Goal: Transaction & Acquisition: Purchase product/service

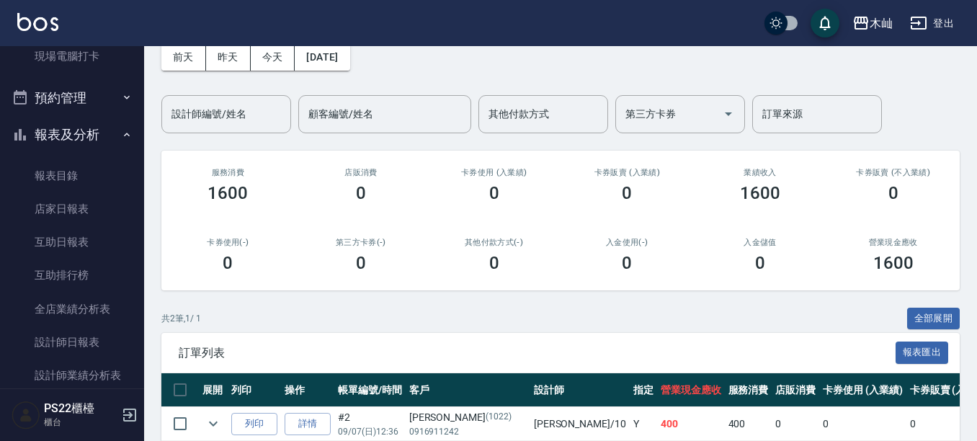
scroll to position [649, 0]
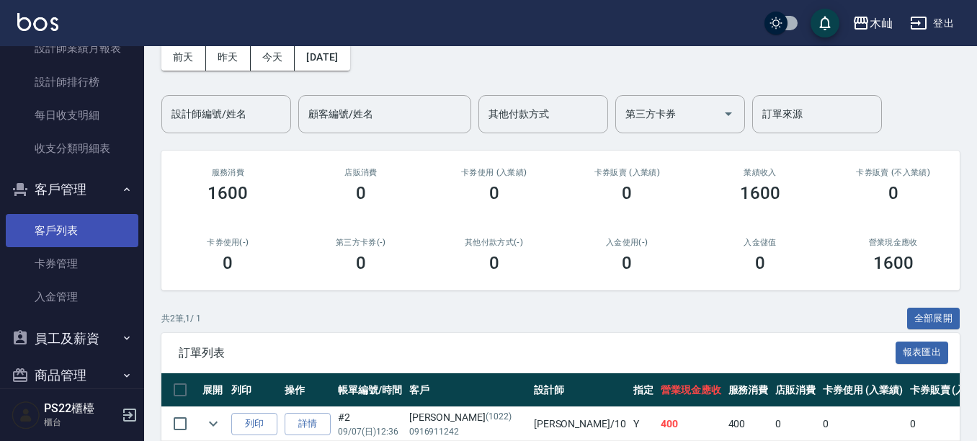
click at [79, 221] on link "客戶列表" at bounding box center [72, 230] width 133 height 33
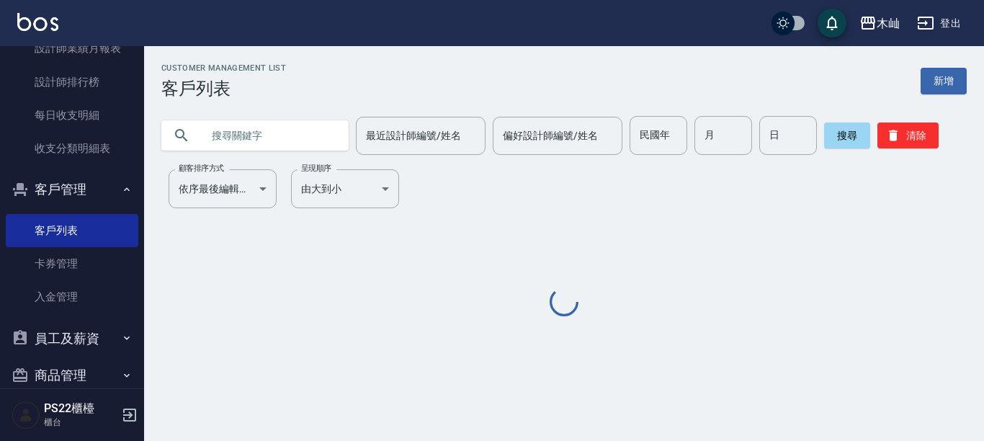
click at [233, 133] on input "text" at bounding box center [269, 135] width 135 height 39
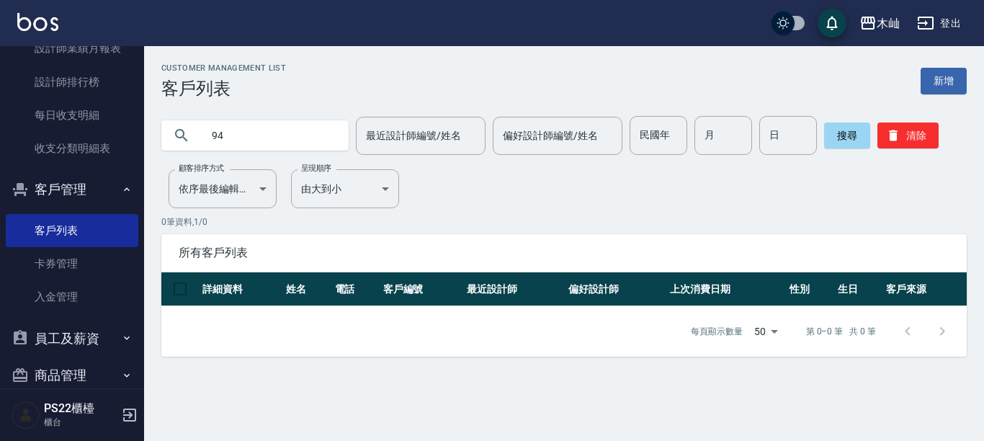
type input "9"
type input "愛跑"
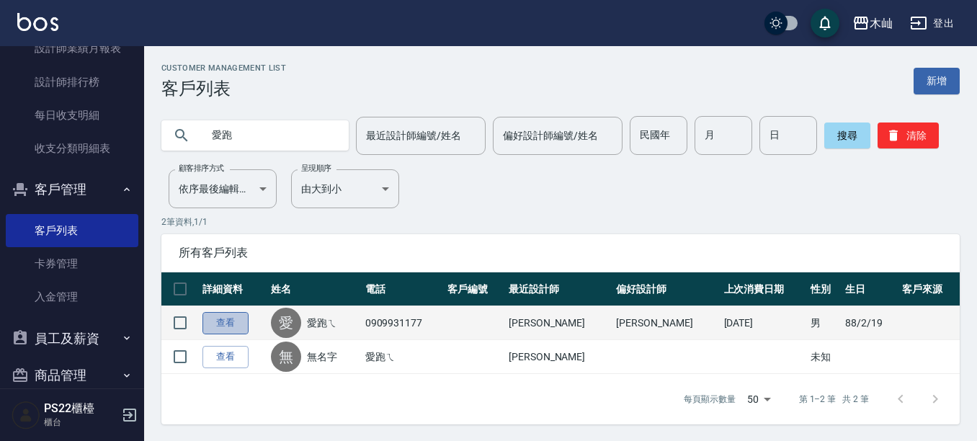
click at [236, 323] on link "查看" at bounding box center [225, 323] width 46 height 22
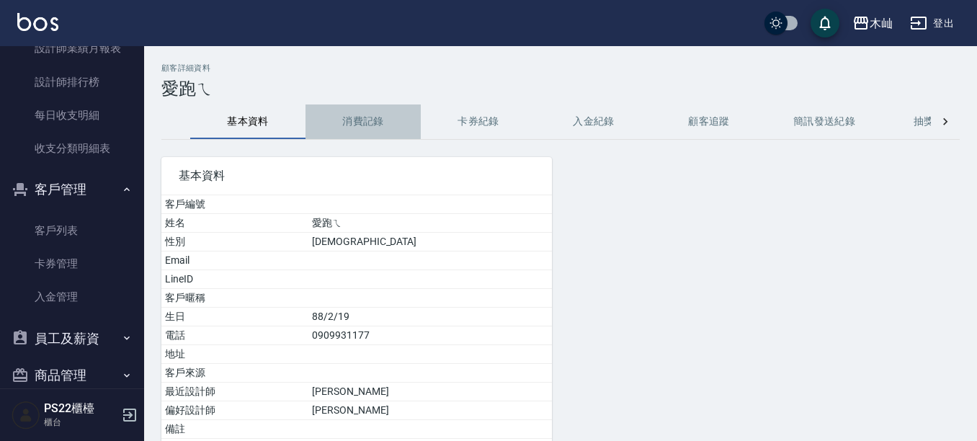
click at [380, 129] on button "消費記錄" at bounding box center [363, 121] width 115 height 35
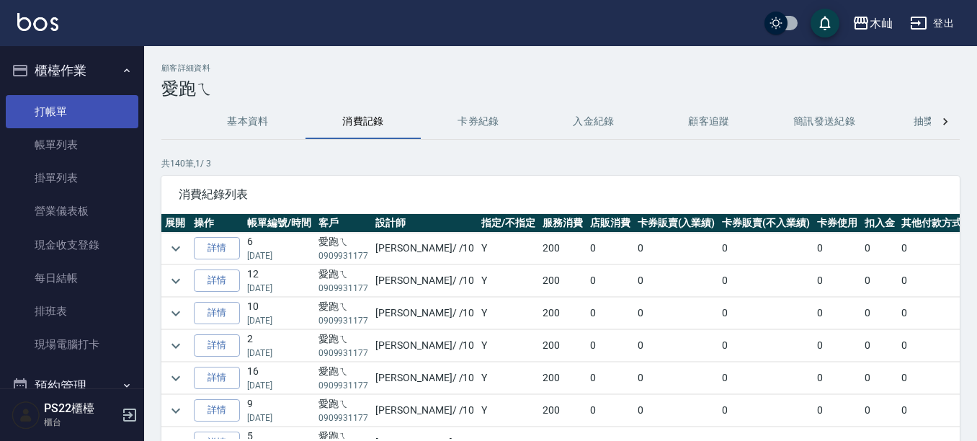
click at [60, 116] on link "打帳單" at bounding box center [72, 111] width 133 height 33
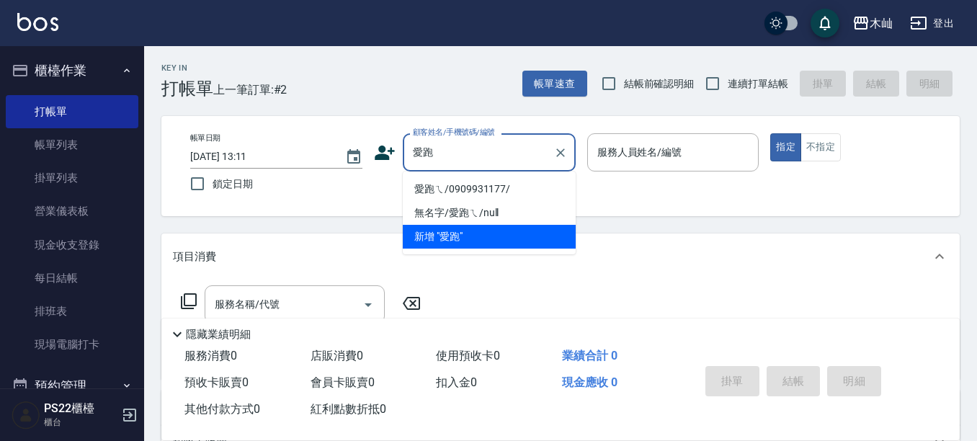
click at [430, 185] on li "愛跑ㄟ/0909931177/" at bounding box center [489, 189] width 173 height 24
type input "愛跑ㄟ/0909931177/"
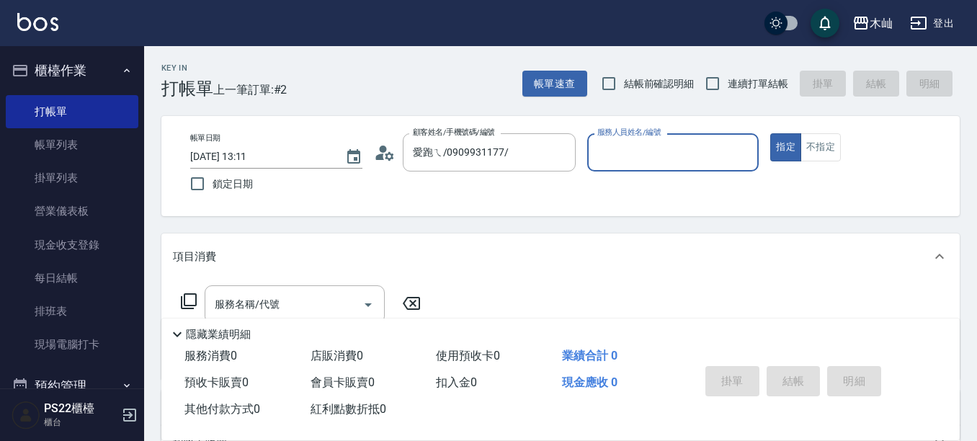
type input "小愛-10"
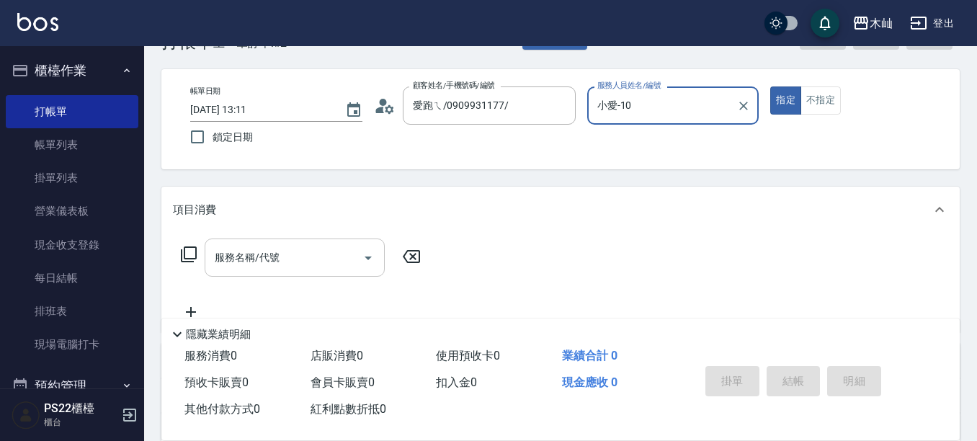
scroll to position [72, 0]
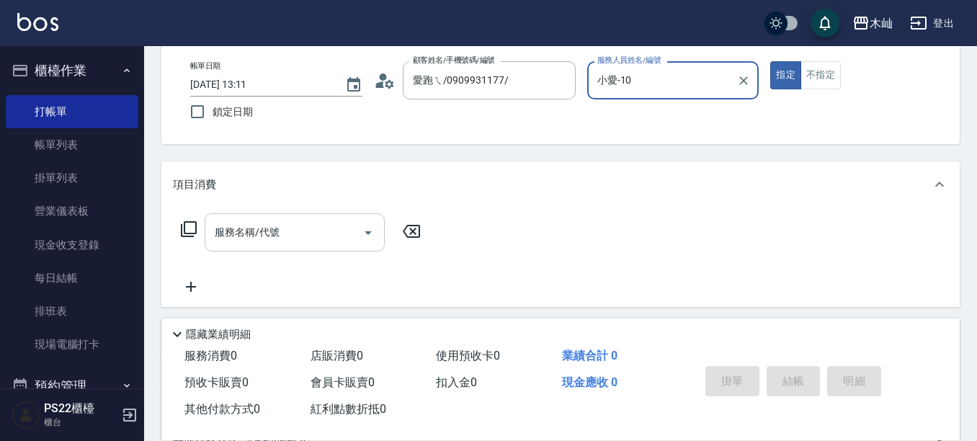
click at [293, 249] on div "服務名稱/代號" at bounding box center [295, 232] width 180 height 38
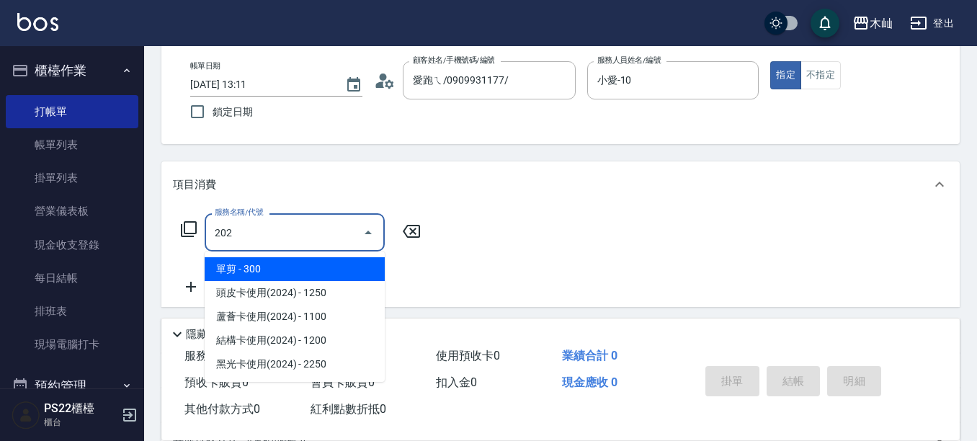
type input "單剪(202)"
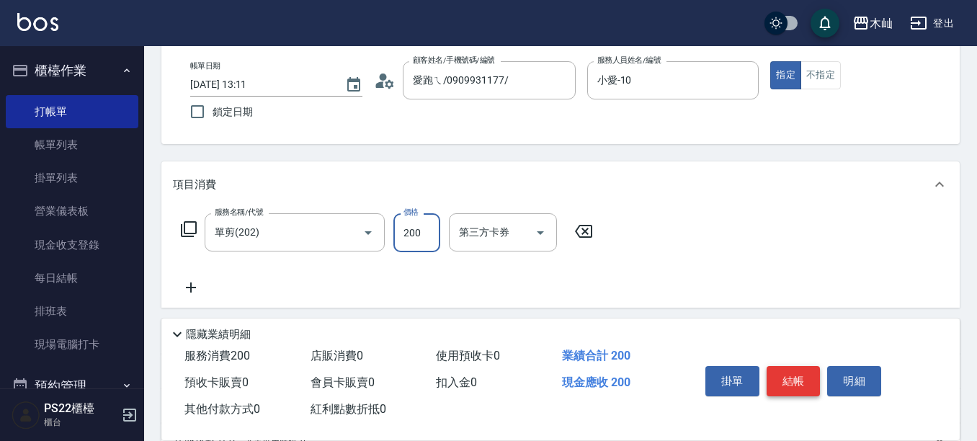
type input "200"
click at [803, 376] on button "結帳" at bounding box center [794, 381] width 54 height 30
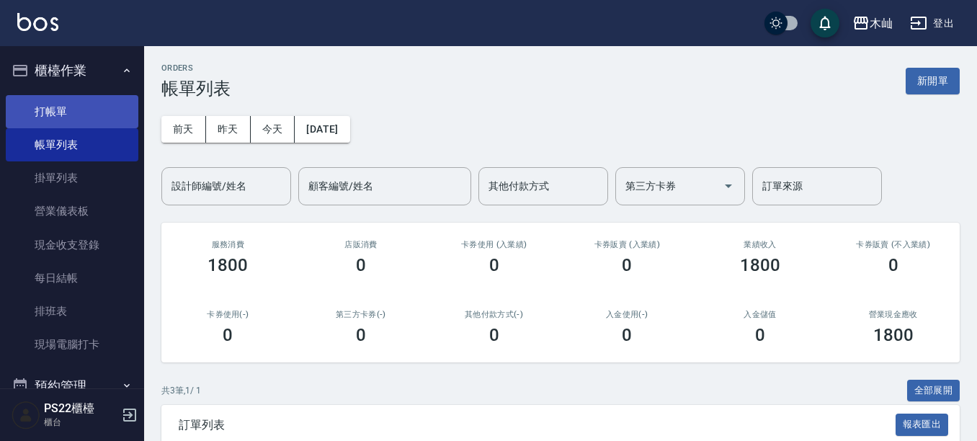
click at [77, 110] on link "打帳單" at bounding box center [72, 111] width 133 height 33
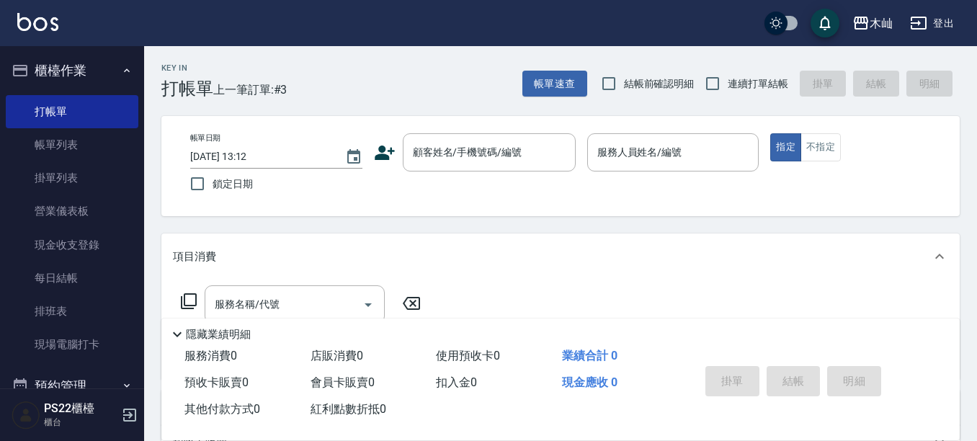
click at [388, 155] on icon at bounding box center [385, 153] width 20 height 14
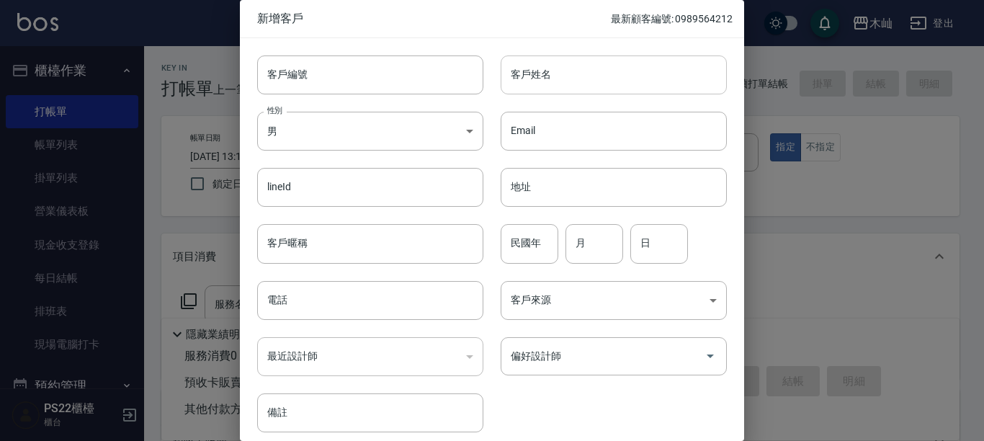
click at [540, 77] on input "客戶姓名" at bounding box center [614, 74] width 226 height 39
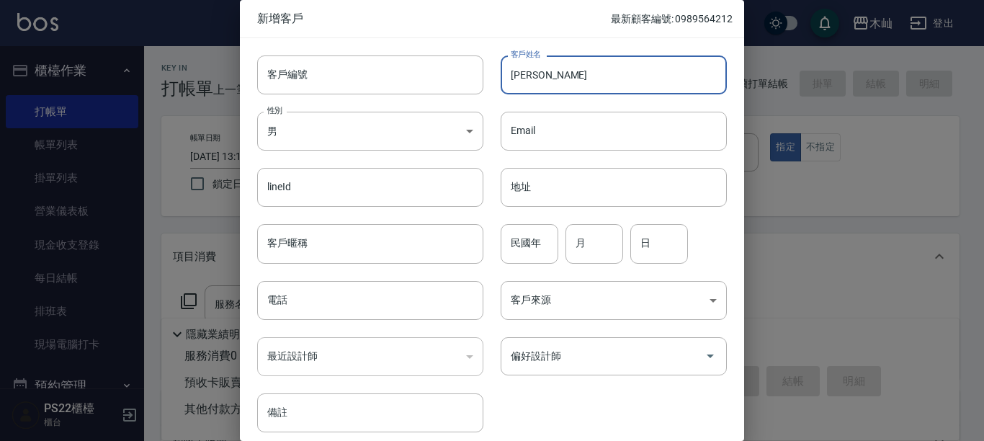
type input "[PERSON_NAME]"
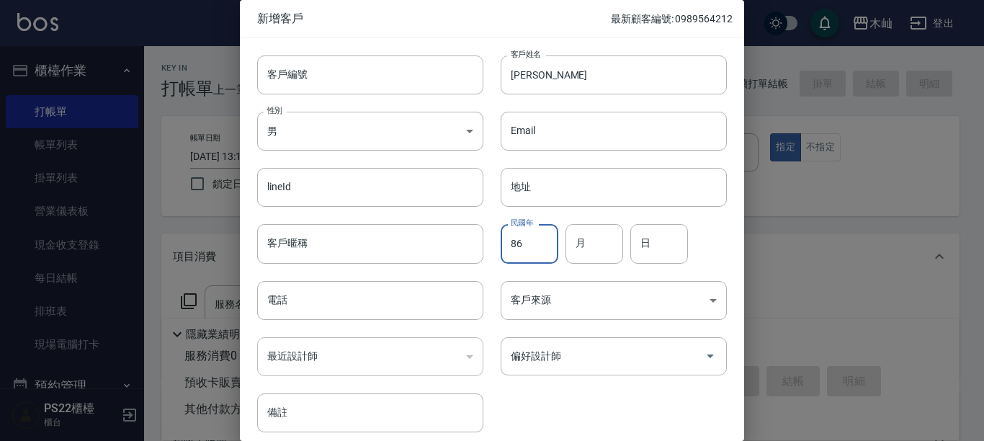
type input "86"
type input "07"
type input "16"
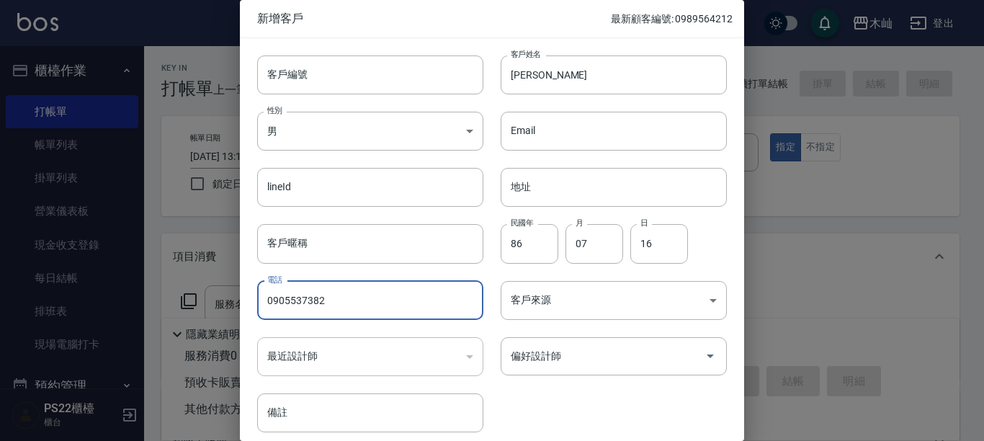
type input "0905537382"
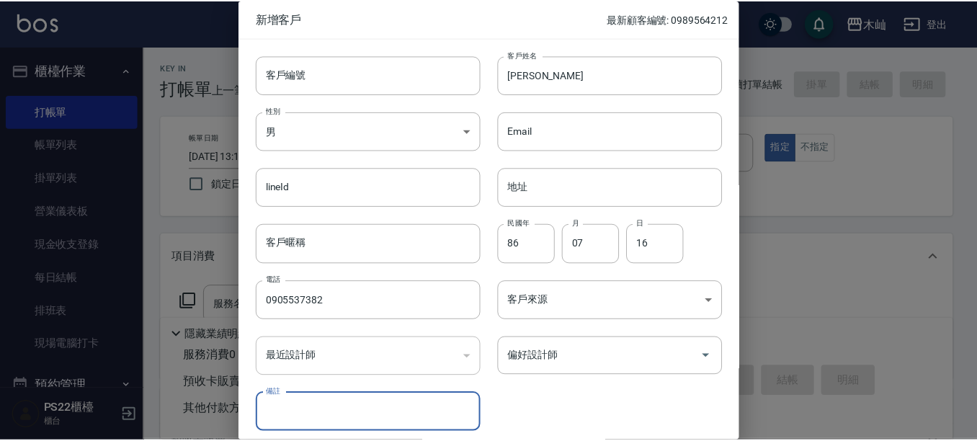
scroll to position [58, 0]
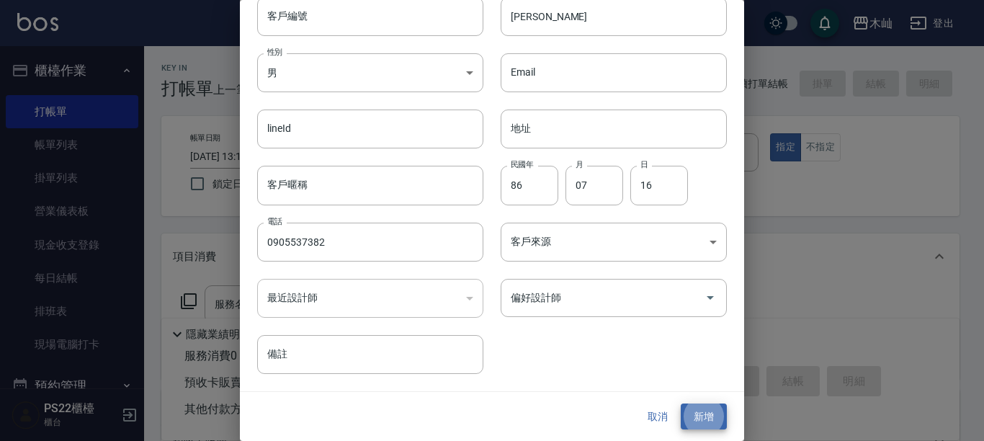
click at [681, 404] on button "新增" at bounding box center [704, 417] width 46 height 27
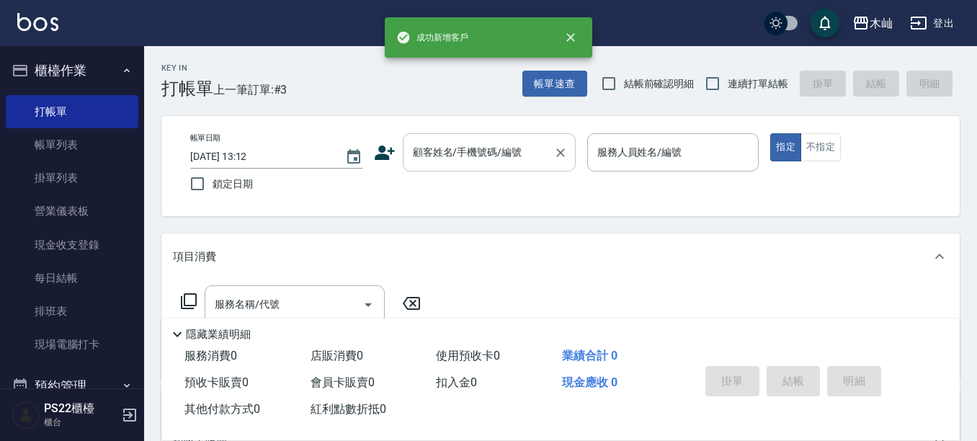
click at [483, 156] on input "顧客姓名/手機號碼/編號" at bounding box center [478, 152] width 138 height 25
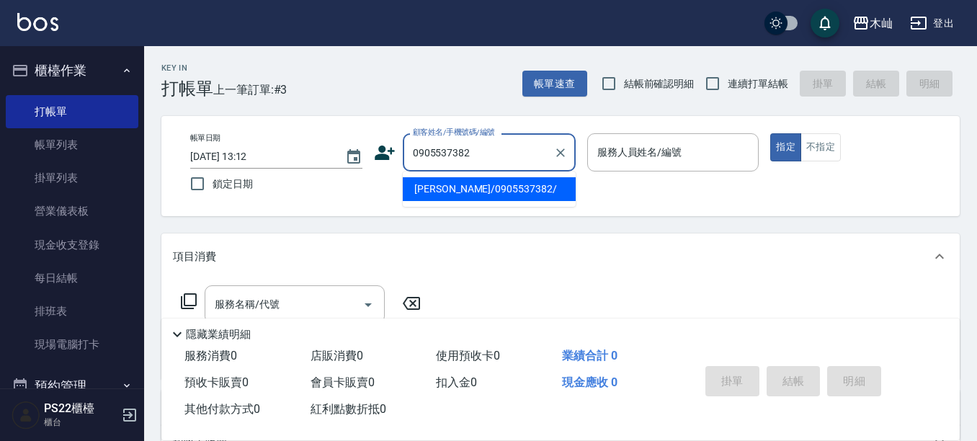
type input "[PERSON_NAME]/0905537382/"
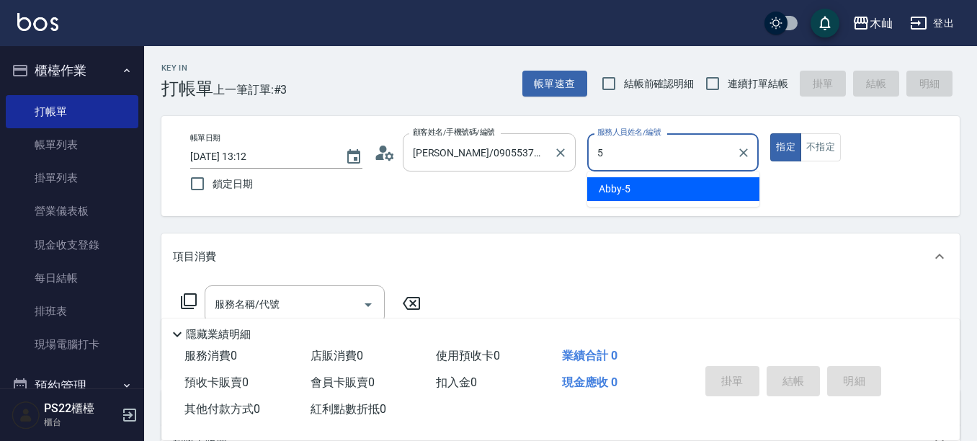
type input "Abby-5"
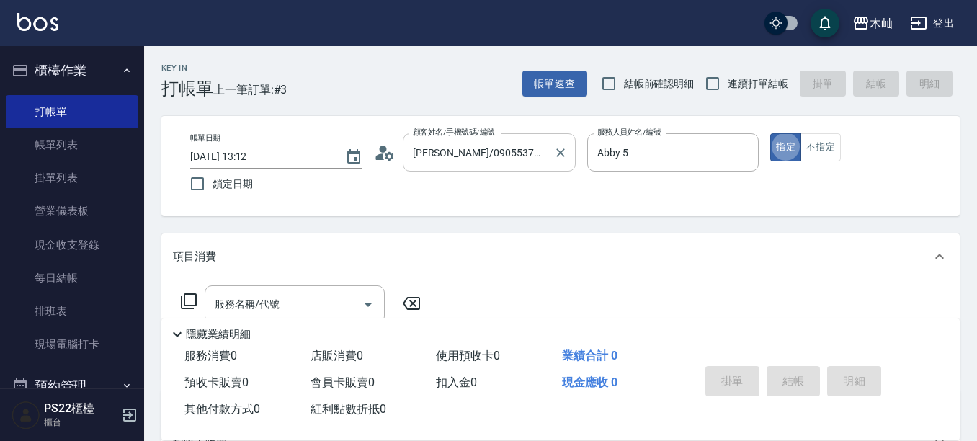
type button "true"
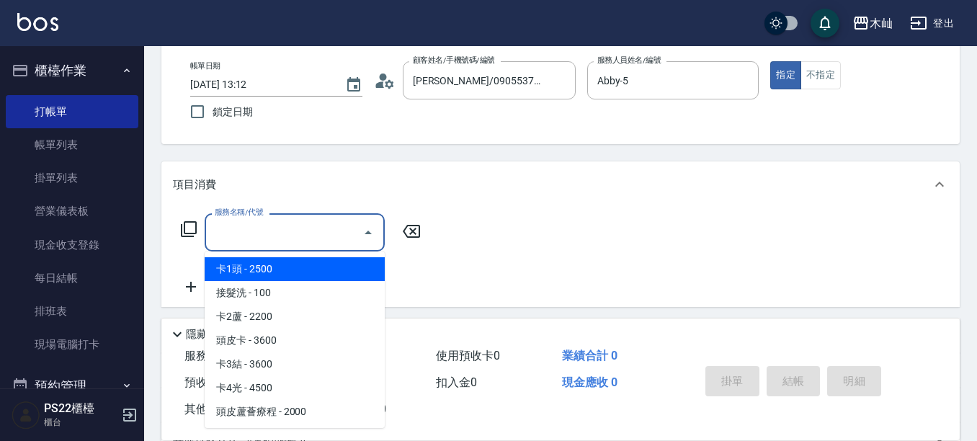
click at [337, 220] on input "服務名稱/代號" at bounding box center [284, 232] width 146 height 25
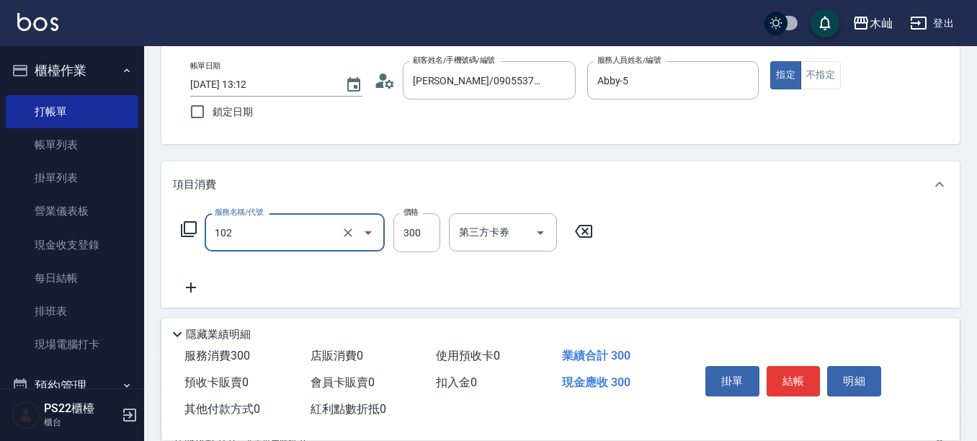
type input "精油洗髮(102)"
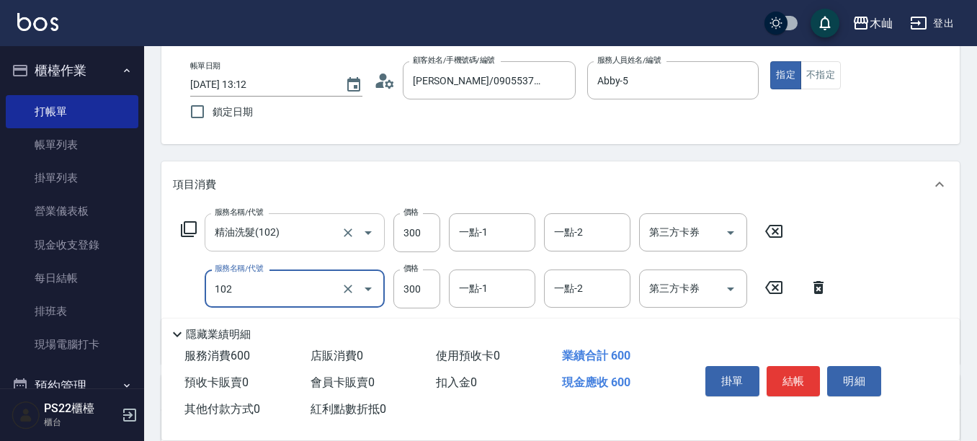
type input "精油洗髮(102)"
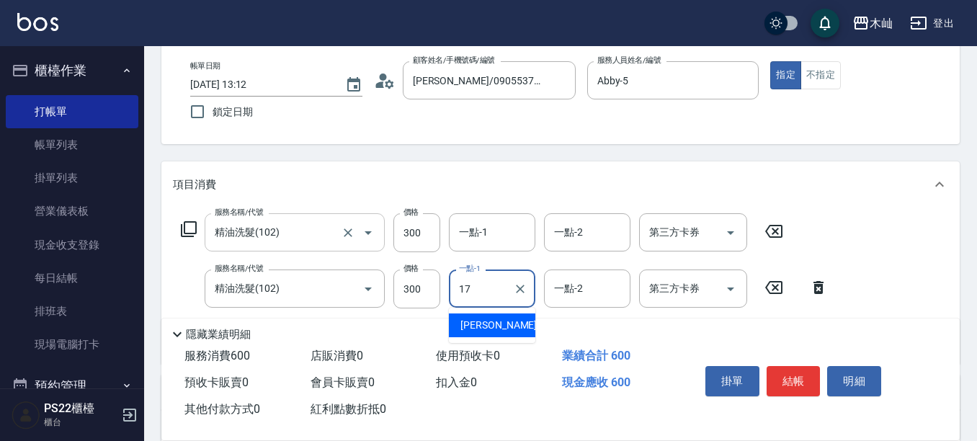
type input "[PERSON_NAME]-17"
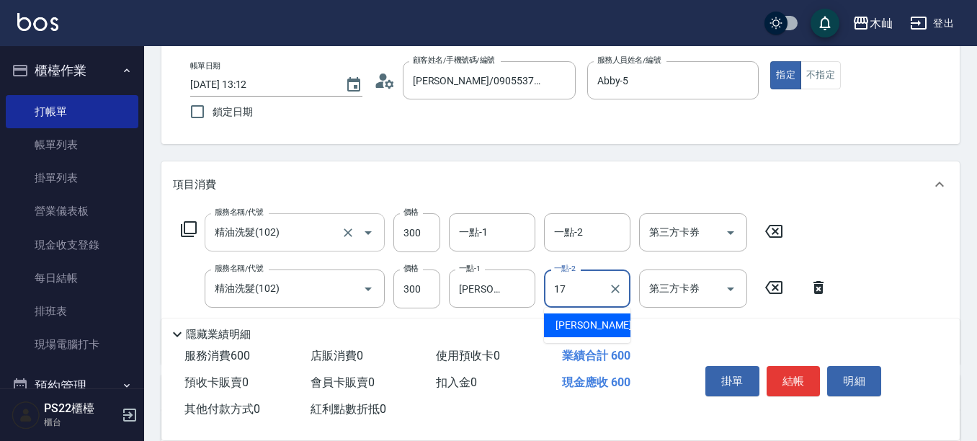
type input "[PERSON_NAME]-17"
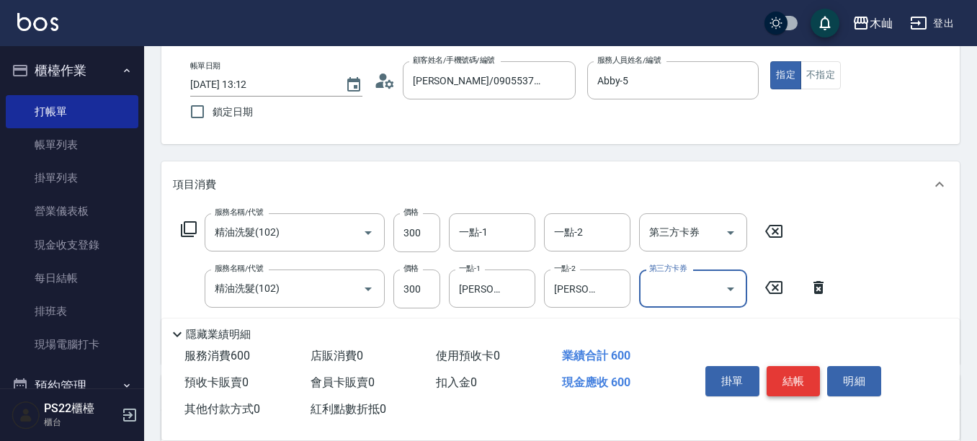
click at [780, 375] on button "結帳" at bounding box center [794, 381] width 54 height 30
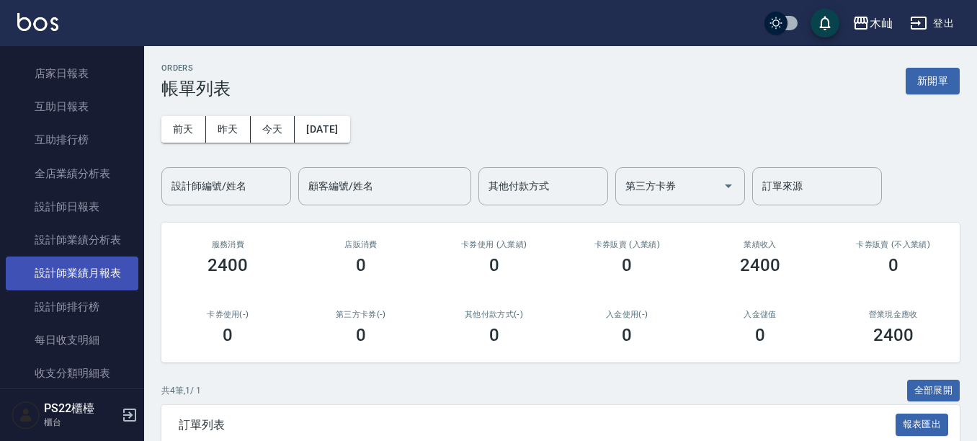
scroll to position [432, 0]
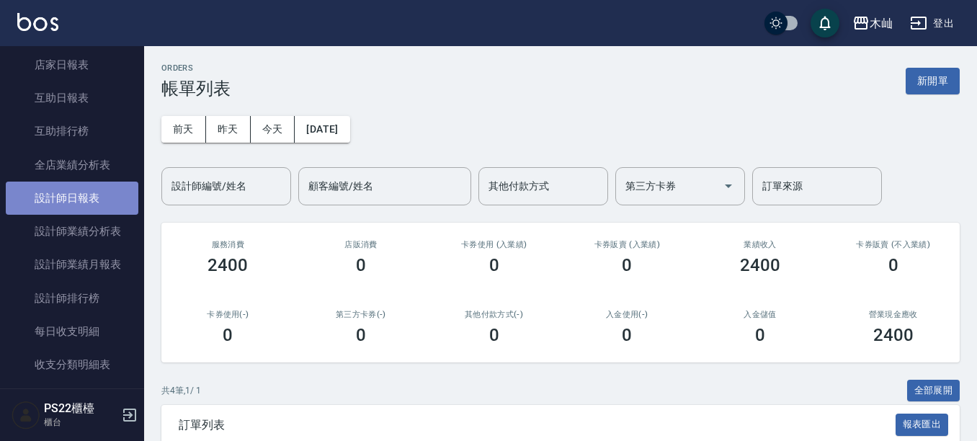
click at [86, 200] on link "設計師日報表" at bounding box center [72, 198] width 133 height 33
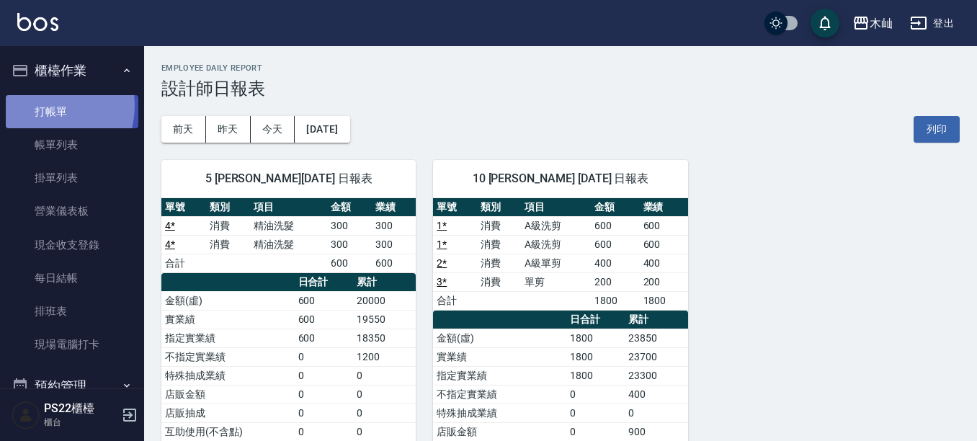
click at [41, 105] on link "打帳單" at bounding box center [72, 111] width 133 height 33
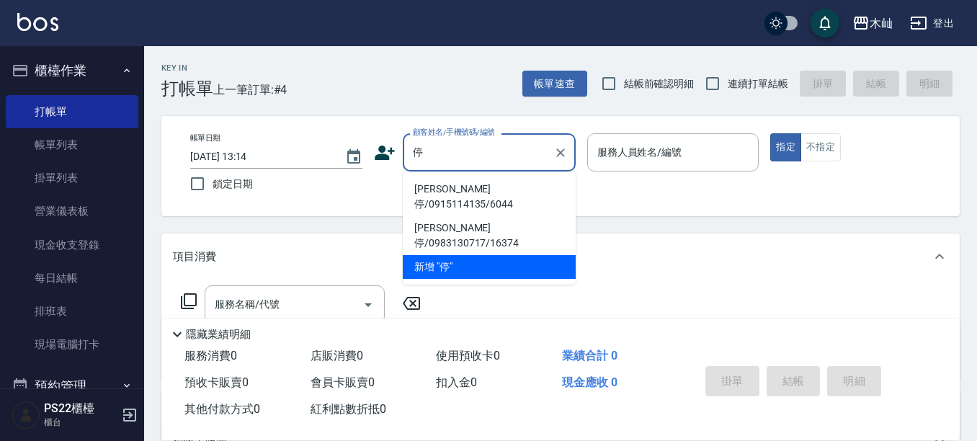
type input "[PERSON_NAME]"
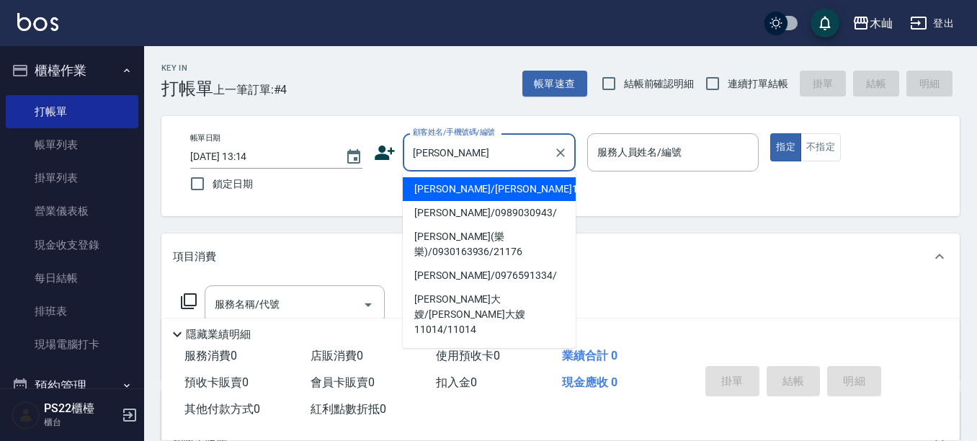
click at [468, 159] on input "[PERSON_NAME]" at bounding box center [478, 152] width 138 height 25
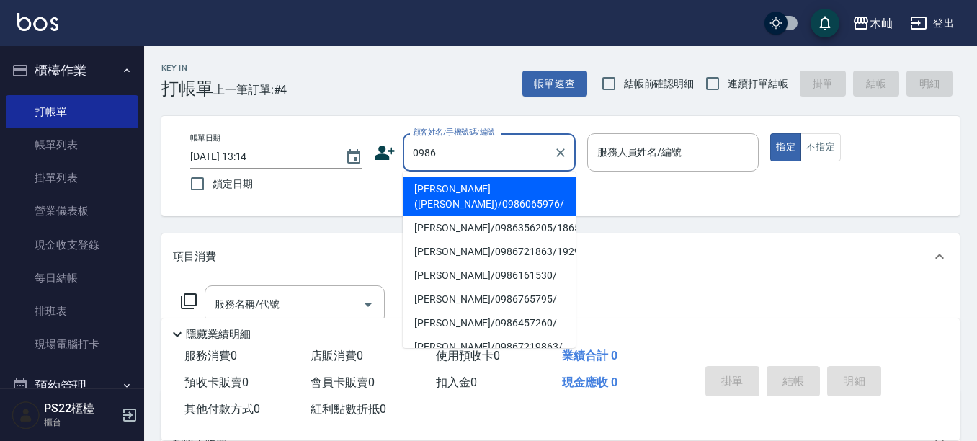
click at [504, 187] on li "[PERSON_NAME]([PERSON_NAME])/0986065976/" at bounding box center [489, 196] width 173 height 39
type input "[PERSON_NAME]([PERSON_NAME])/0986065976/"
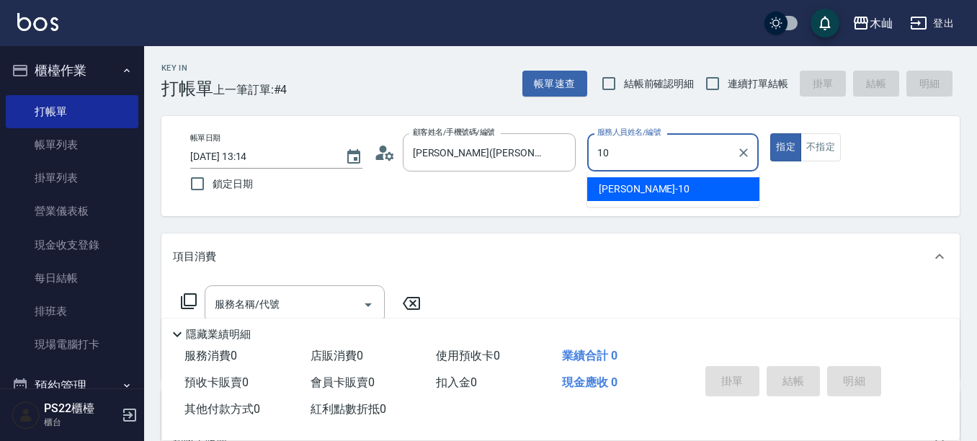
type input "小愛-10"
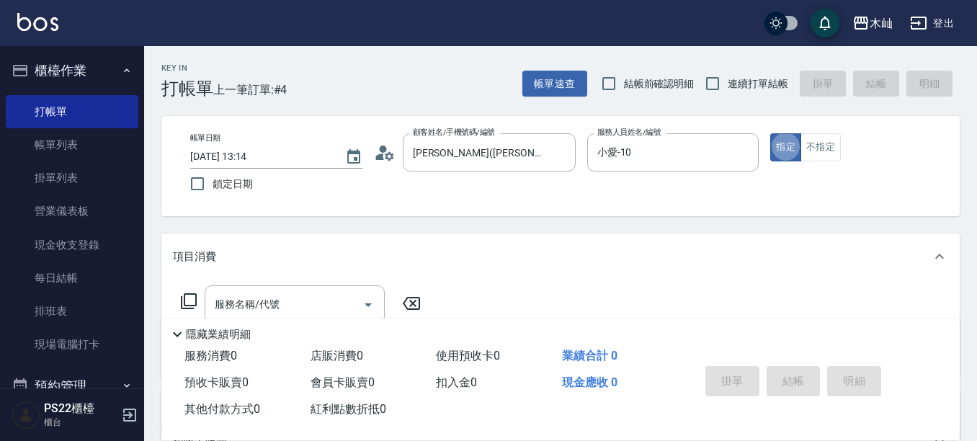
type button "true"
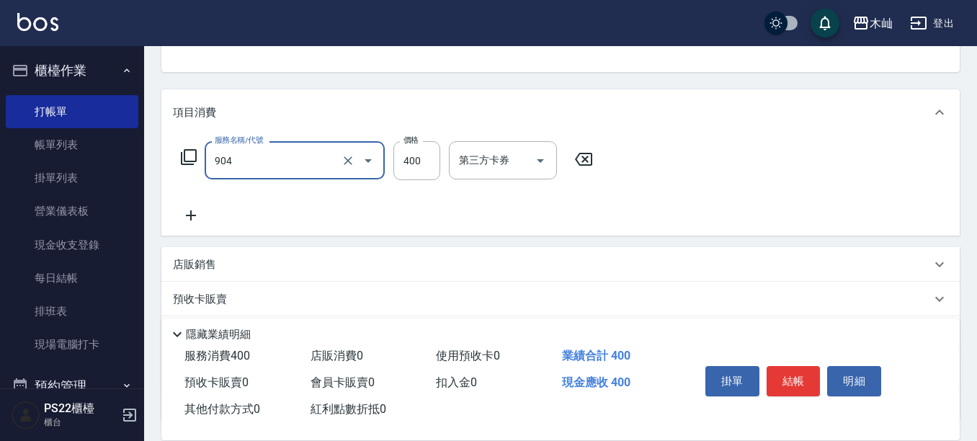
type input "精油洗+瞬護(904)"
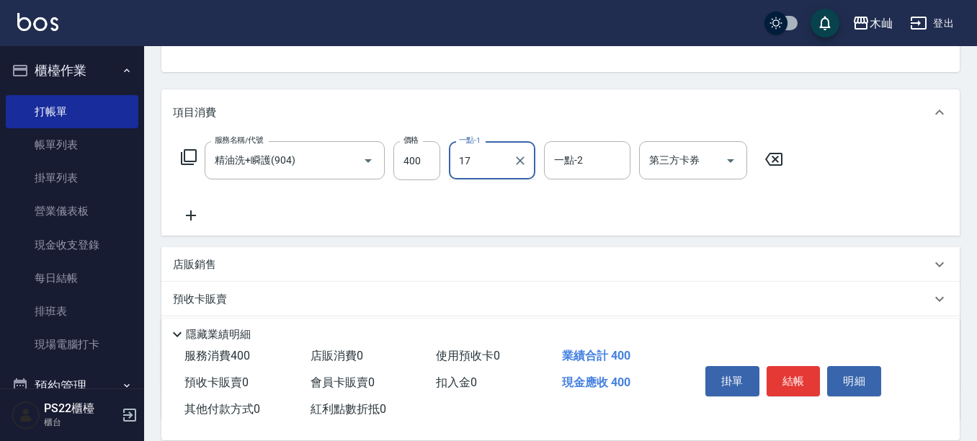
type input "[PERSON_NAME]-17"
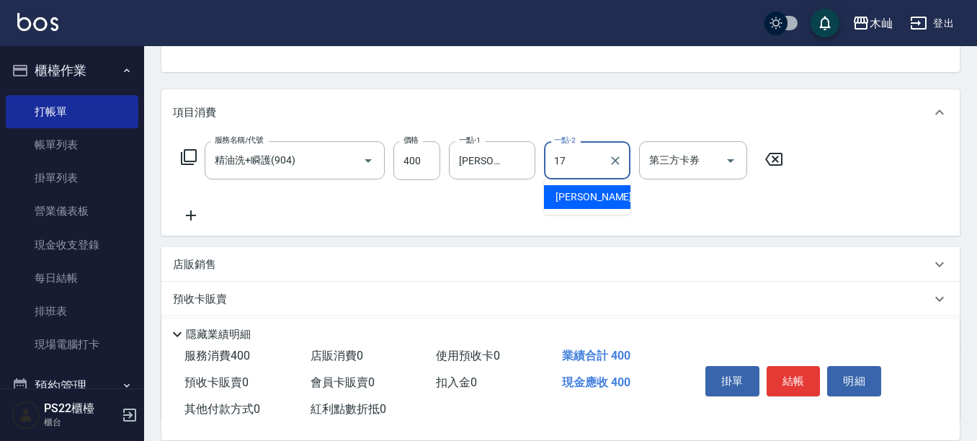
type input "[PERSON_NAME]-17"
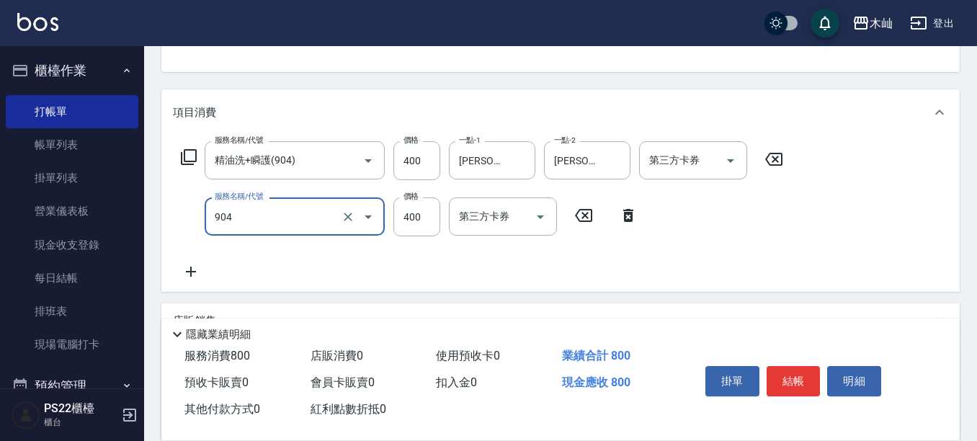
type input "精油洗+瞬護(904)"
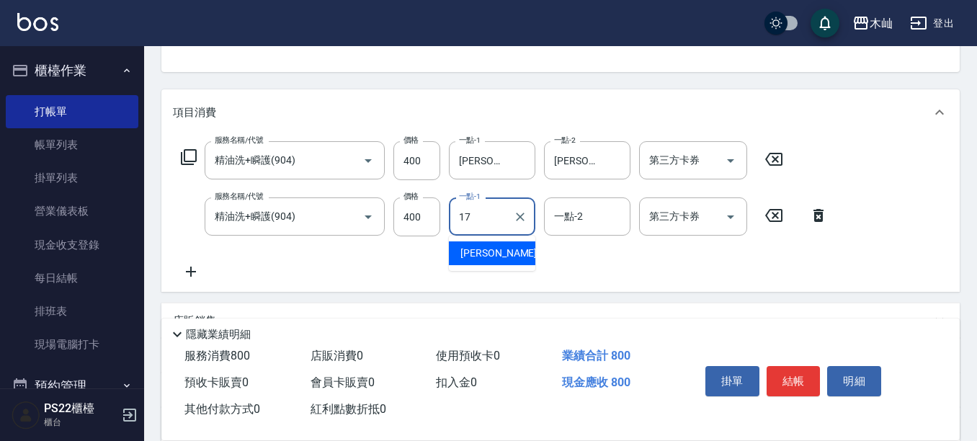
type input "[PERSON_NAME]-17"
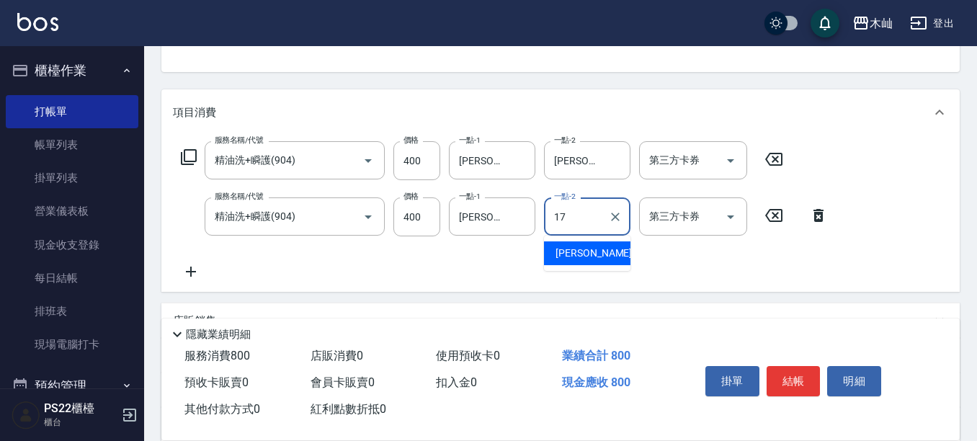
type input "[PERSON_NAME]-17"
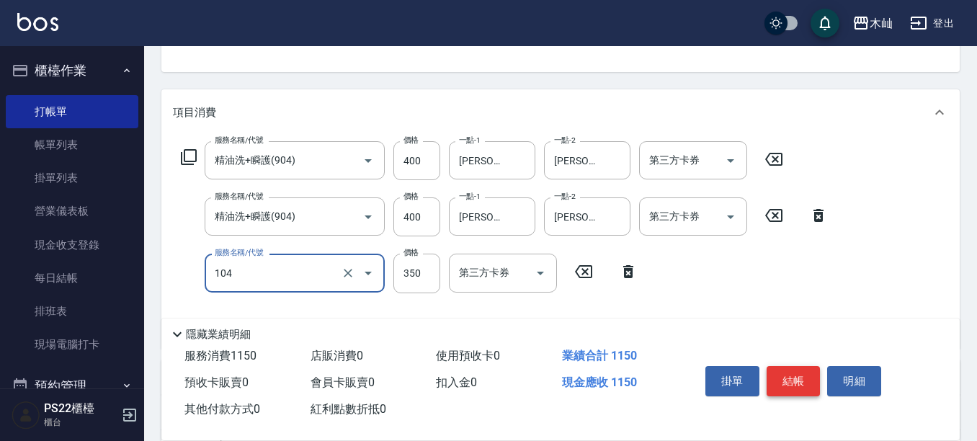
type input "B級單剪(104)"
click at [806, 386] on button "結帳" at bounding box center [794, 381] width 54 height 30
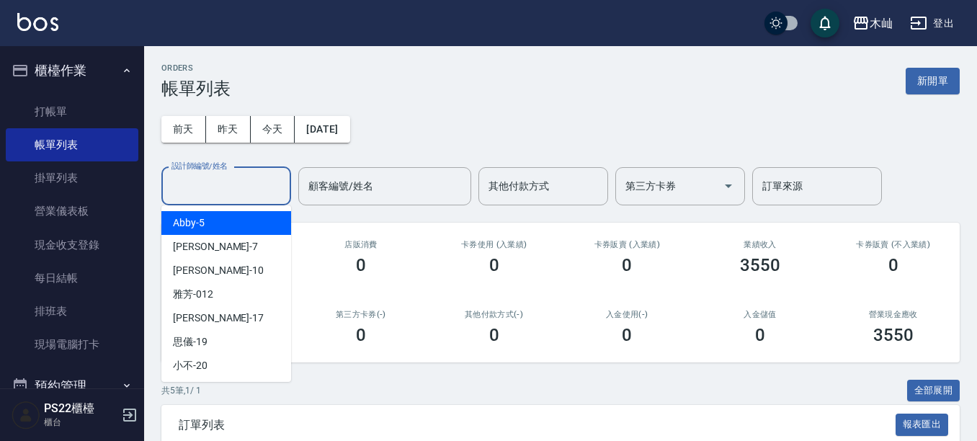
click at [209, 192] on input "設計師編號/姓名" at bounding box center [226, 186] width 117 height 25
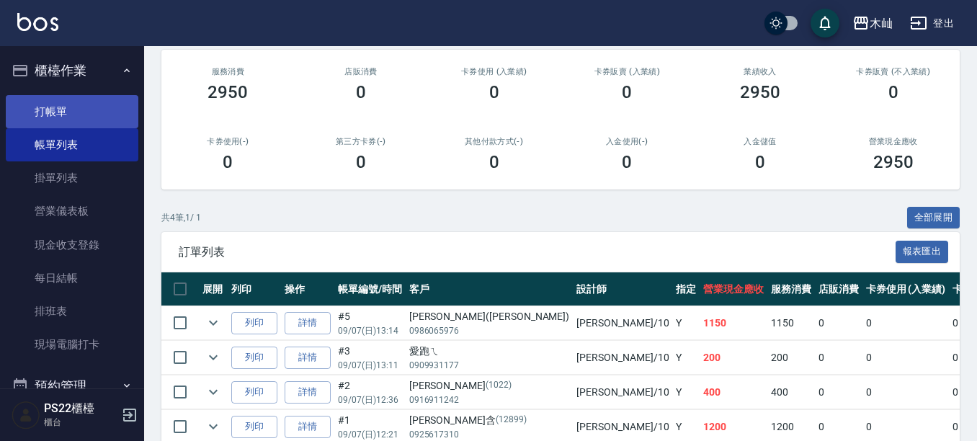
scroll to position [288, 0]
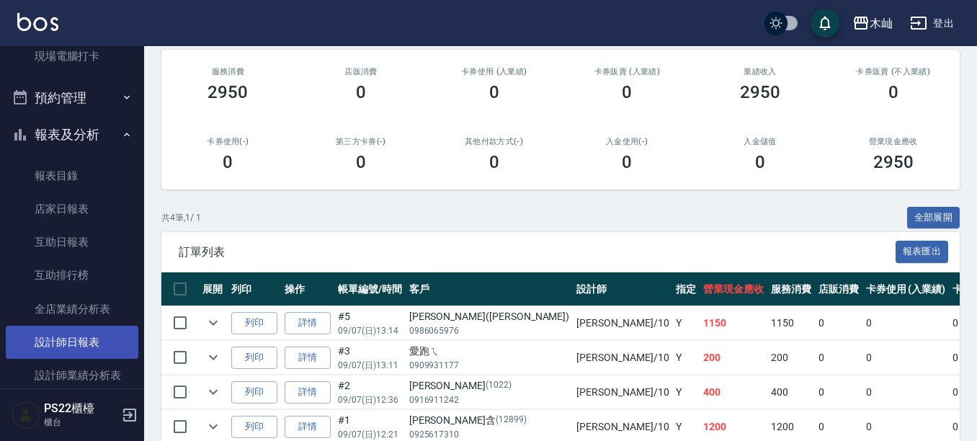
type input "小愛-10"
click at [70, 342] on link "設計師日報表" at bounding box center [72, 342] width 133 height 33
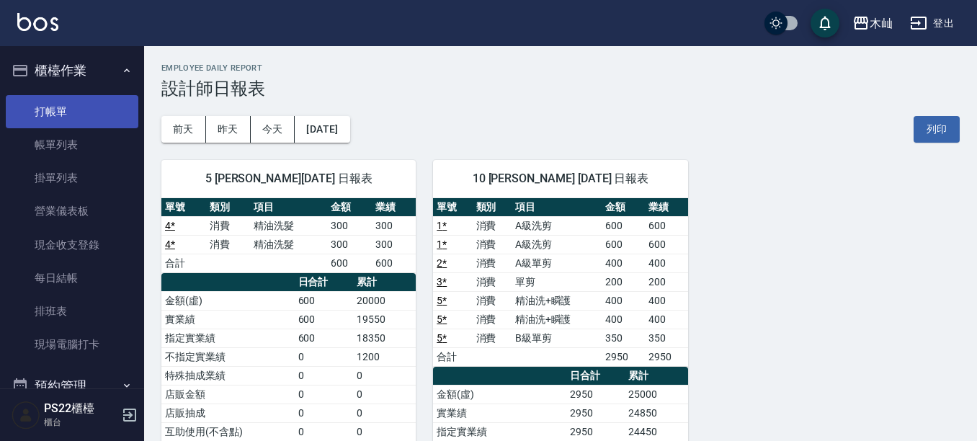
click at [58, 115] on link "打帳單" at bounding box center [72, 111] width 133 height 33
